Goal: Transaction & Acquisition: Obtain resource

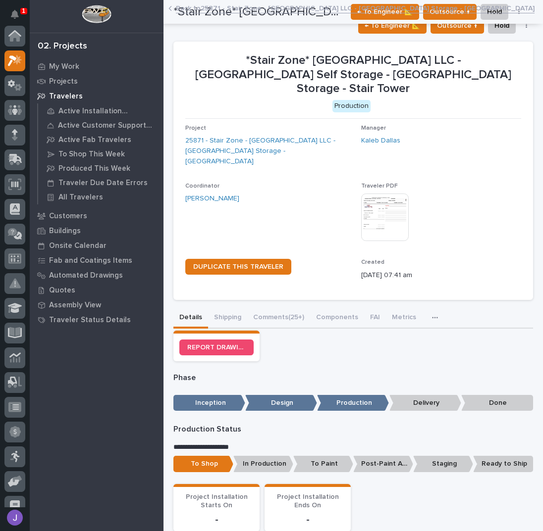
scroll to position [25, 0]
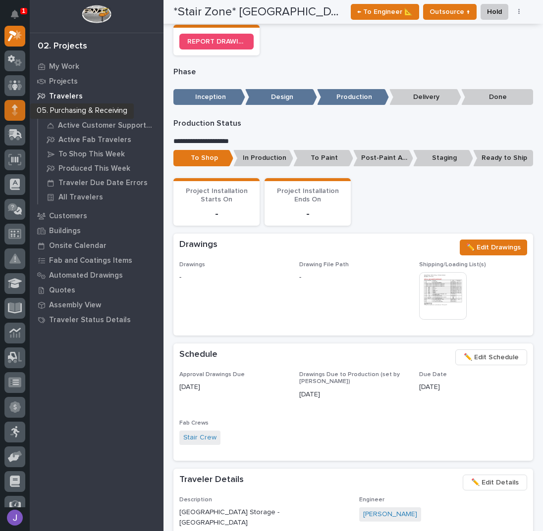
click at [16, 112] on icon at bounding box center [14, 112] width 5 height 5
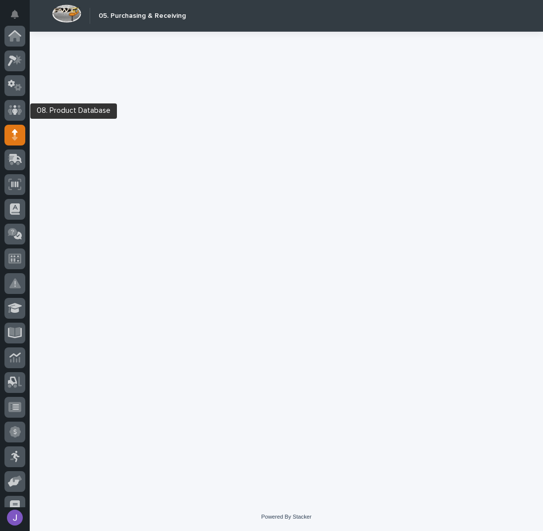
scroll to position [99, 0]
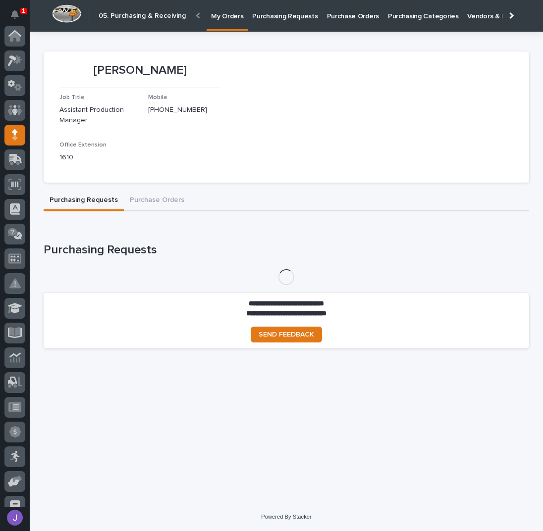
click at [265, 13] on p "Purchasing Requests" at bounding box center [284, 10] width 65 height 21
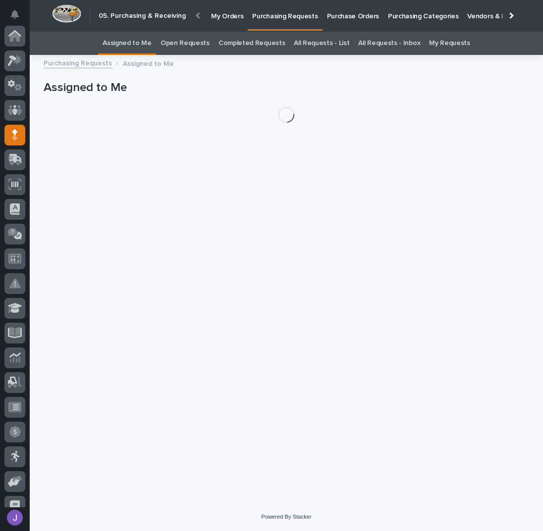
scroll to position [99, 0]
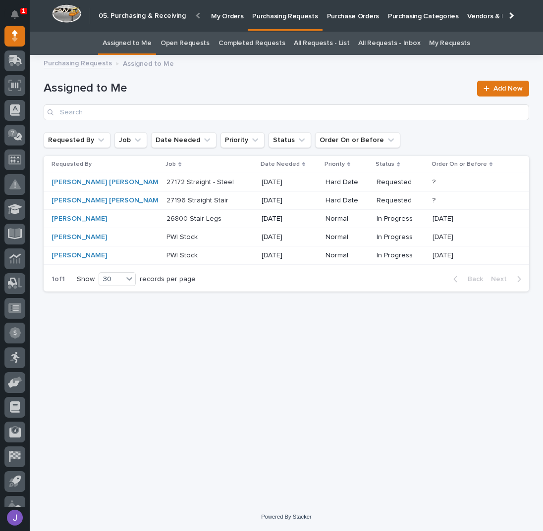
click at [204, 198] on p at bounding box center [207, 201] width 83 height 8
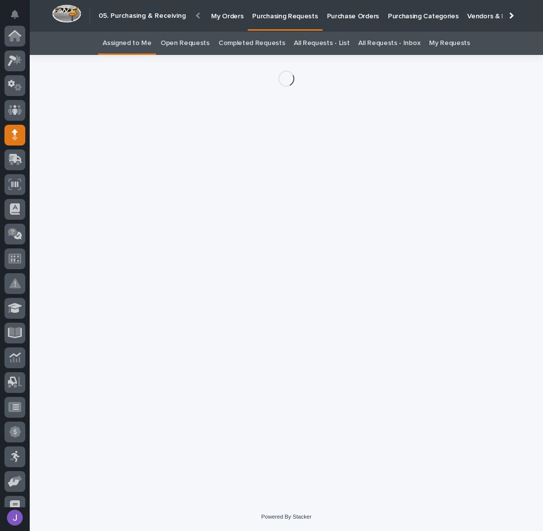
scroll to position [99, 0]
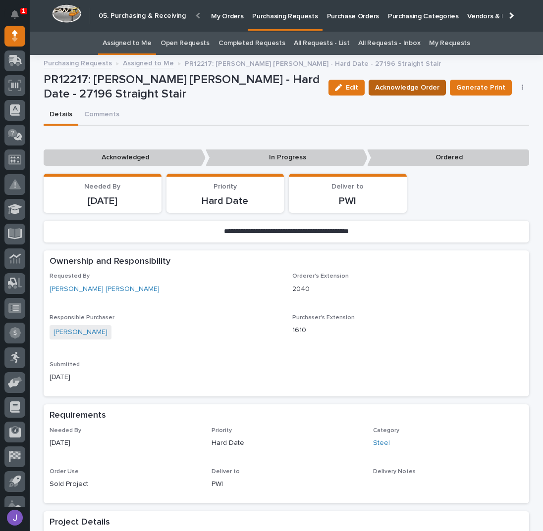
click at [390, 87] on span "Acknowledge Order" at bounding box center [407, 88] width 64 height 12
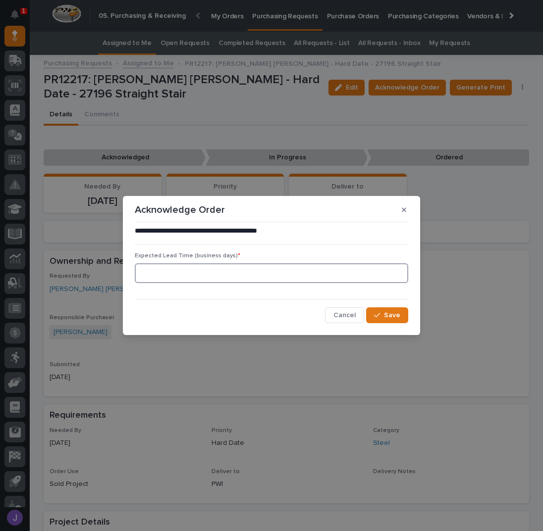
click at [190, 264] on input at bounding box center [271, 273] width 273 height 20
type input "0"
click at [405, 319] on button "Save" at bounding box center [387, 315] width 42 height 16
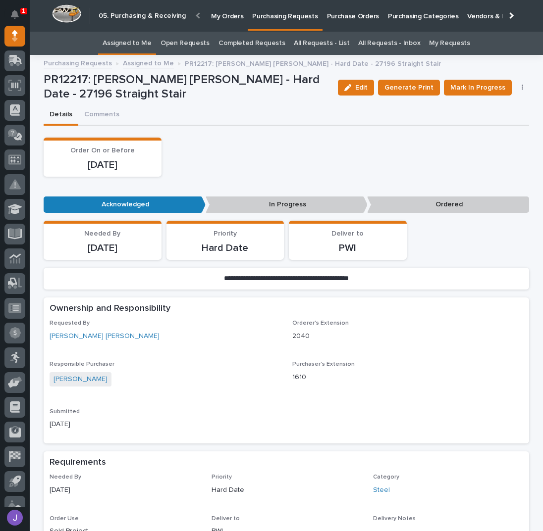
click at [119, 44] on link "Assigned to Me" at bounding box center [126, 43] width 49 height 23
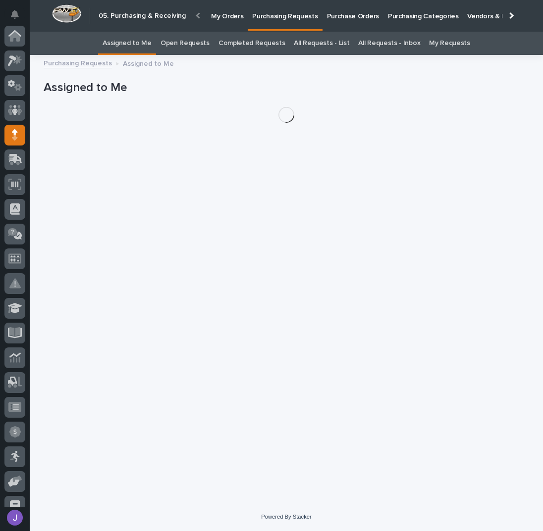
scroll to position [99, 0]
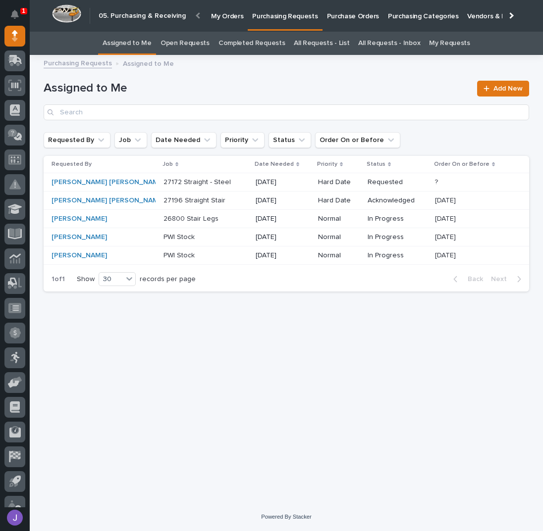
click at [333, 45] on link "All Requests - List" at bounding box center [321, 43] width 55 height 23
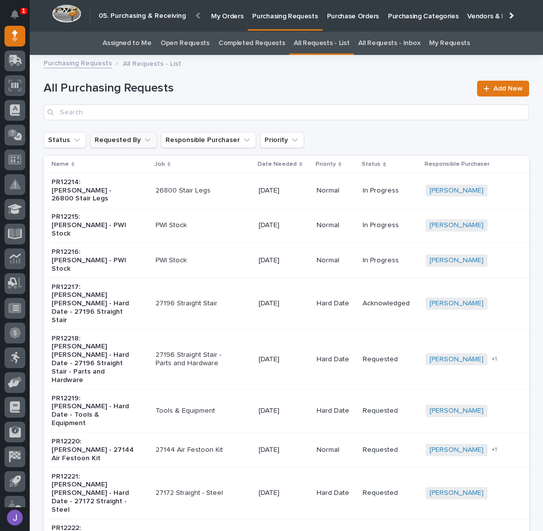
click at [120, 141] on button "Requested By" at bounding box center [123, 140] width 67 height 16
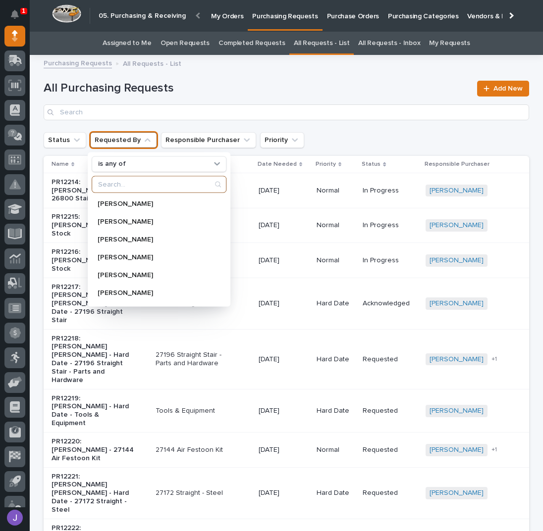
click at [114, 185] on input "Search" at bounding box center [159, 184] width 134 height 16
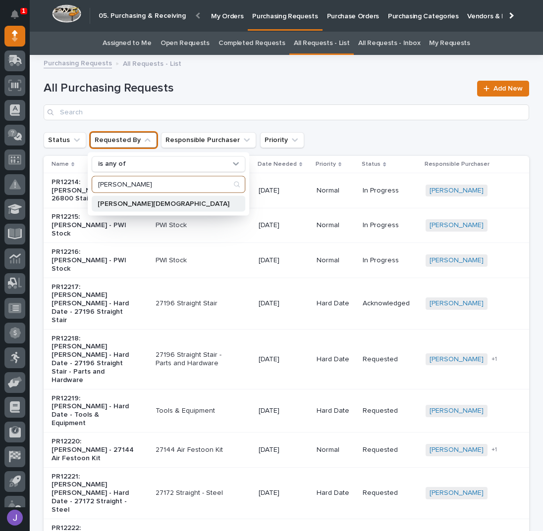
type input "[PERSON_NAME]"
click at [123, 202] on p "[PERSON_NAME][DEMOGRAPHIC_DATA]" at bounding box center [164, 203] width 132 height 7
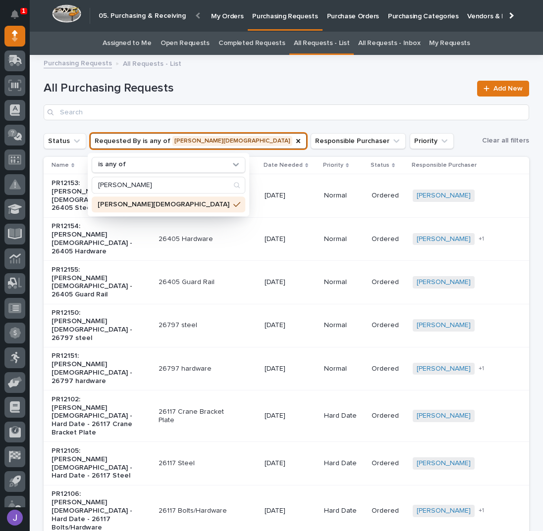
click at [265, 88] on h1 "All Purchasing Requests" at bounding box center [257, 88] width 427 height 14
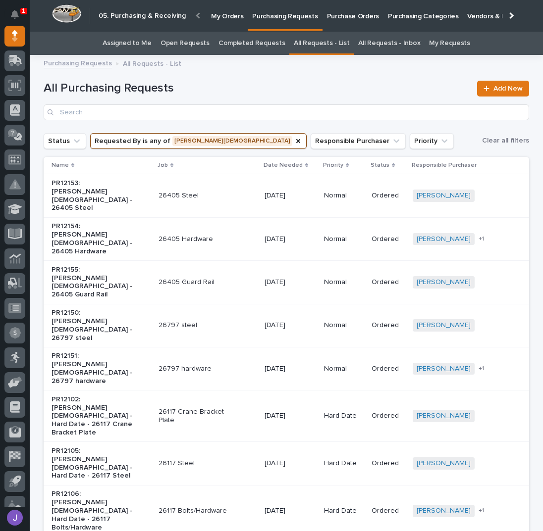
click at [120, 309] on p "PR12150: [PERSON_NAME][DEMOGRAPHIC_DATA] - 26797 steel" at bounding box center [92, 325] width 83 height 33
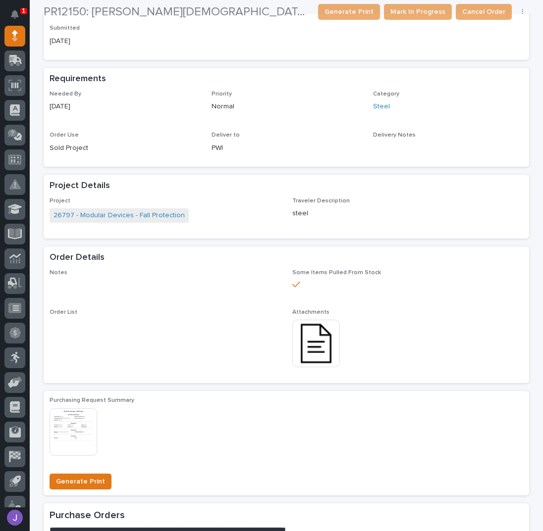
scroll to position [264, 0]
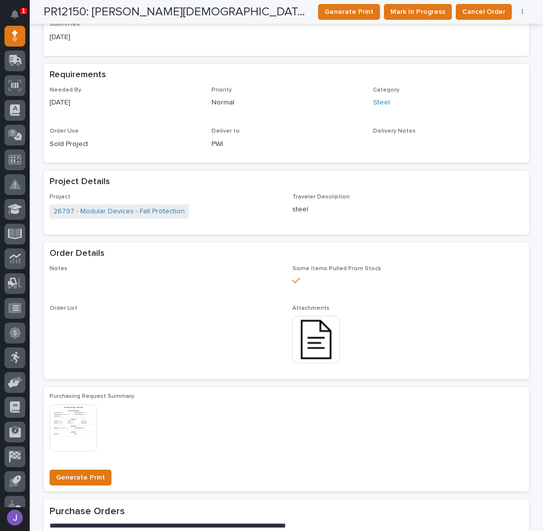
click at [314, 341] on img at bounding box center [316, 340] width 48 height 48
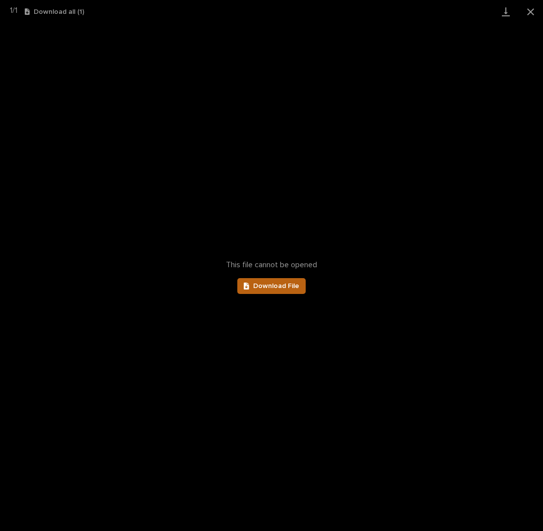
click at [298, 283] on link "Download File" at bounding box center [271, 286] width 68 height 16
click at [527, 14] on button "Close gallery" at bounding box center [530, 11] width 25 height 23
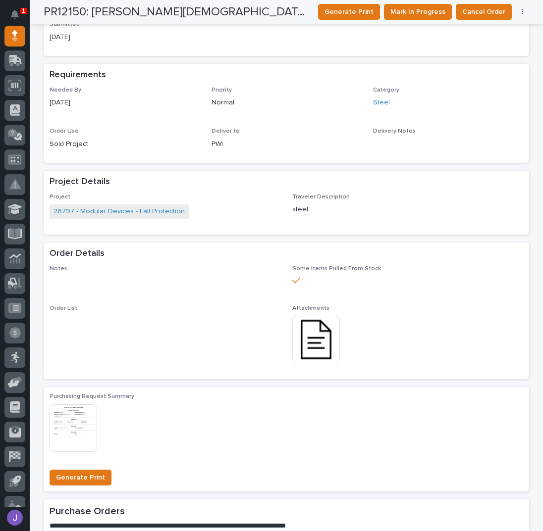
scroll to position [0, 0]
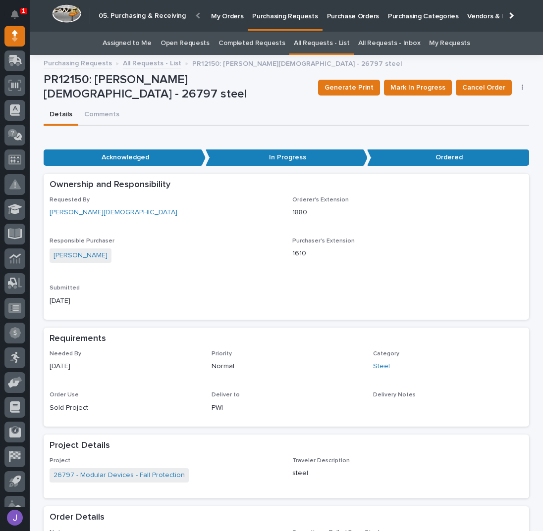
click at [328, 37] on link "All Requests - List" at bounding box center [321, 43] width 55 height 23
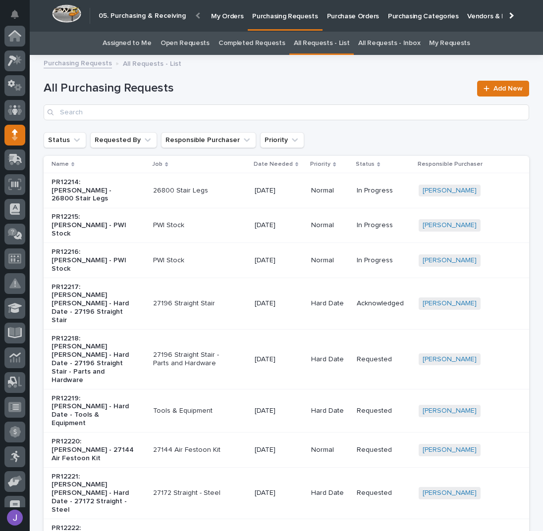
scroll to position [99, 0]
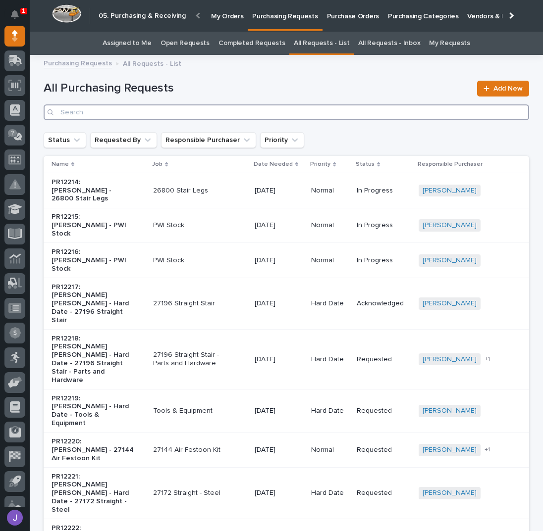
click at [186, 111] on input "Search" at bounding box center [286, 112] width 485 height 16
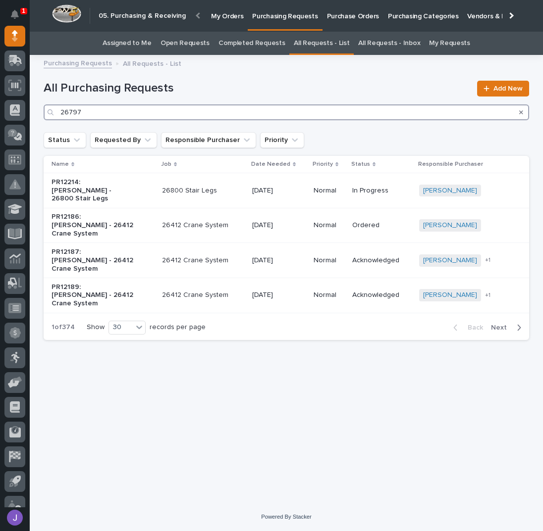
type input "26797"
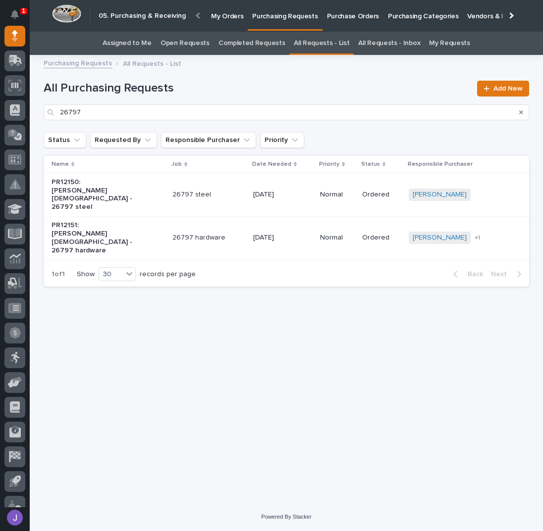
click at [147, 187] on div "PR12150: [PERSON_NAME][DEMOGRAPHIC_DATA] - 26797 steel" at bounding box center [107, 194] width 113 height 41
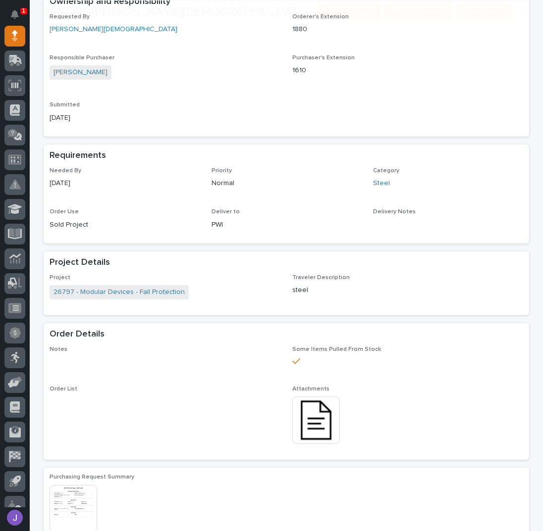
scroll to position [295, 0]
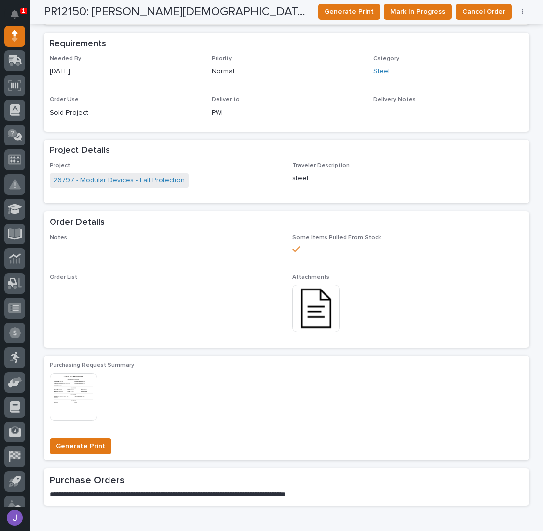
click at [313, 303] on img at bounding box center [316, 309] width 48 height 48
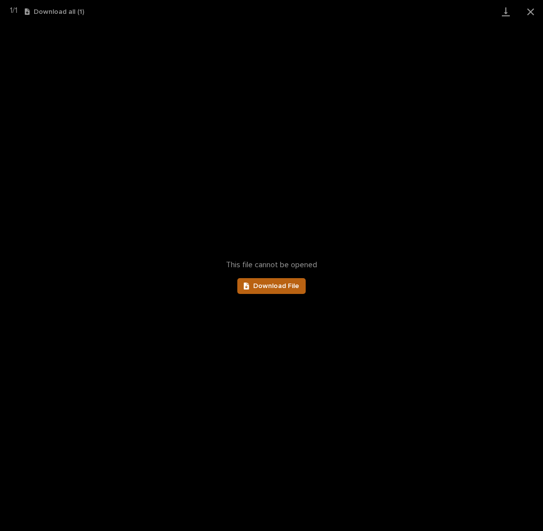
click at [266, 287] on span "Download File" at bounding box center [276, 286] width 46 height 7
